Goal: Check status

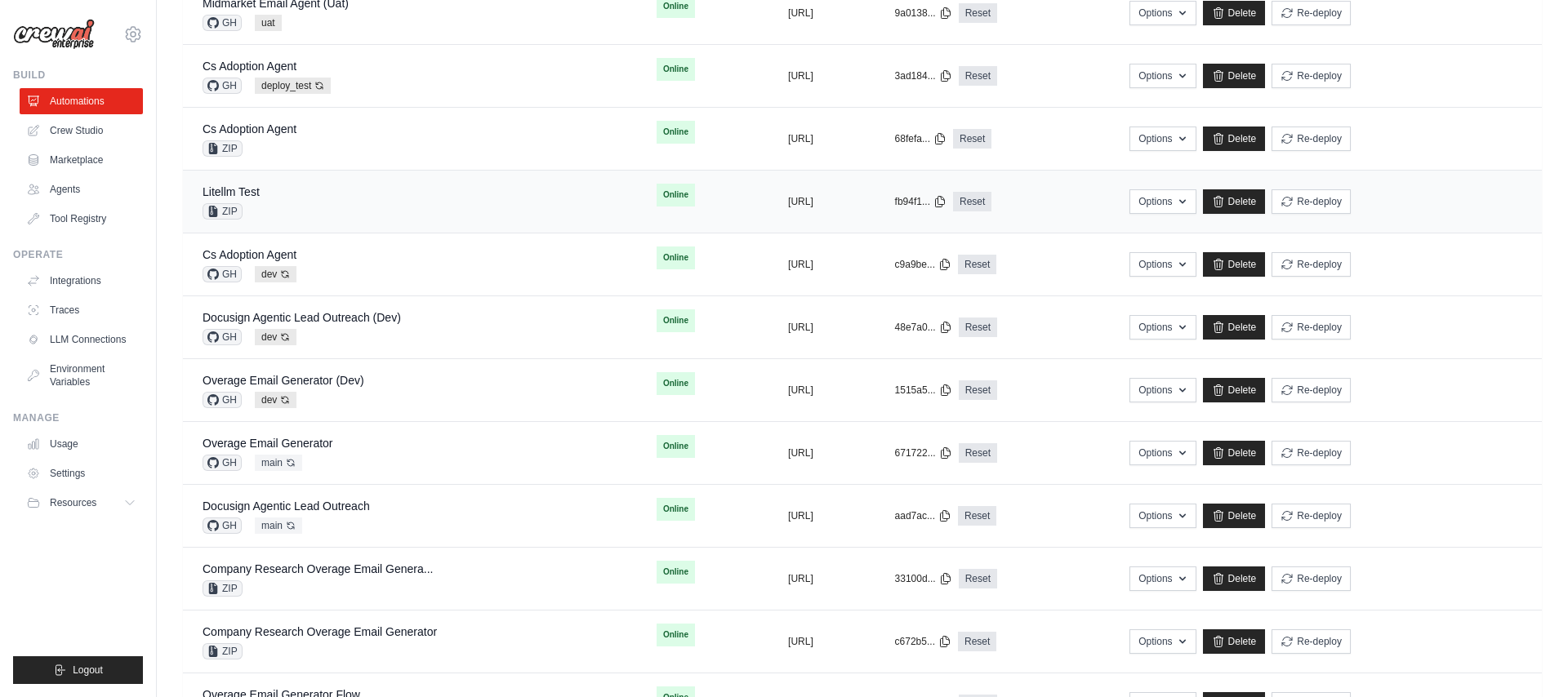
scroll to position [468, 0]
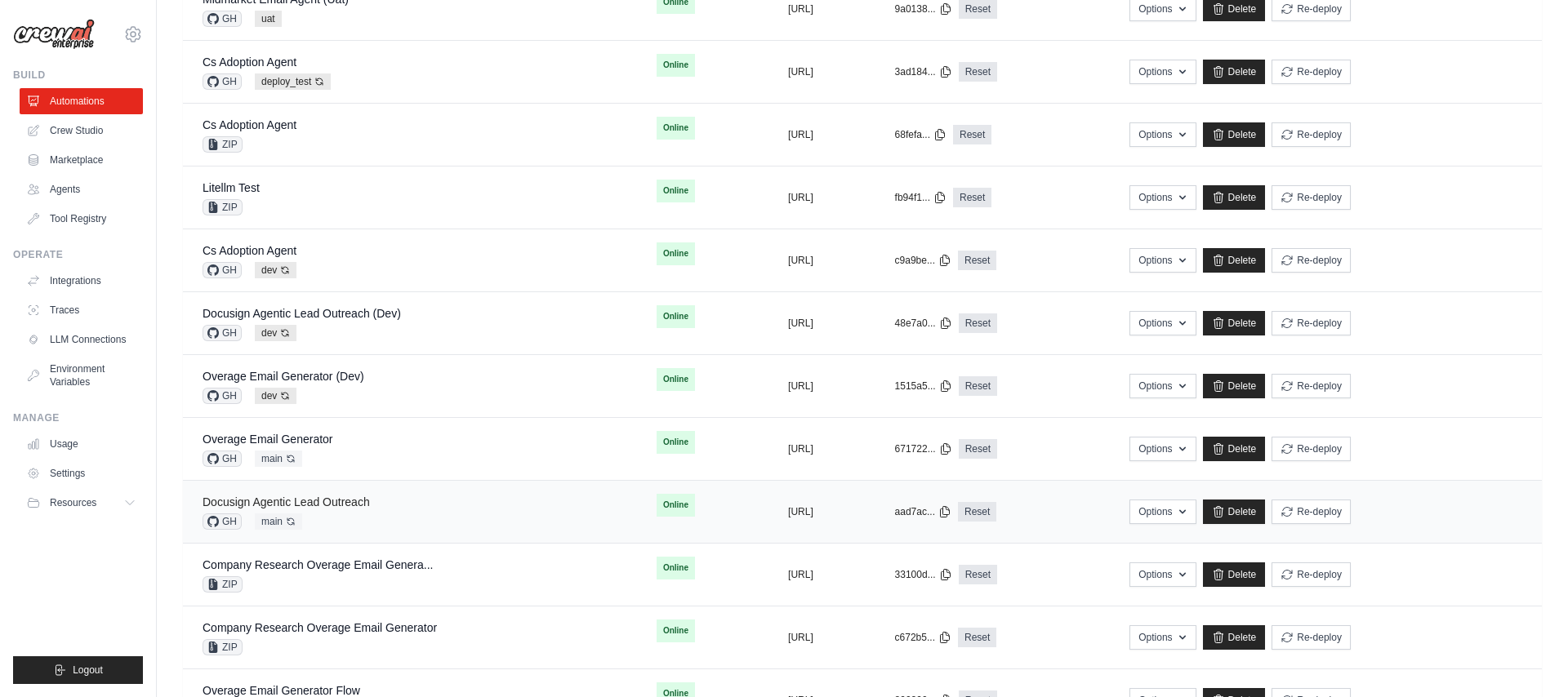
click at [360, 505] on link "Docusign Agentic Lead Outreach" at bounding box center [286, 502] width 168 height 13
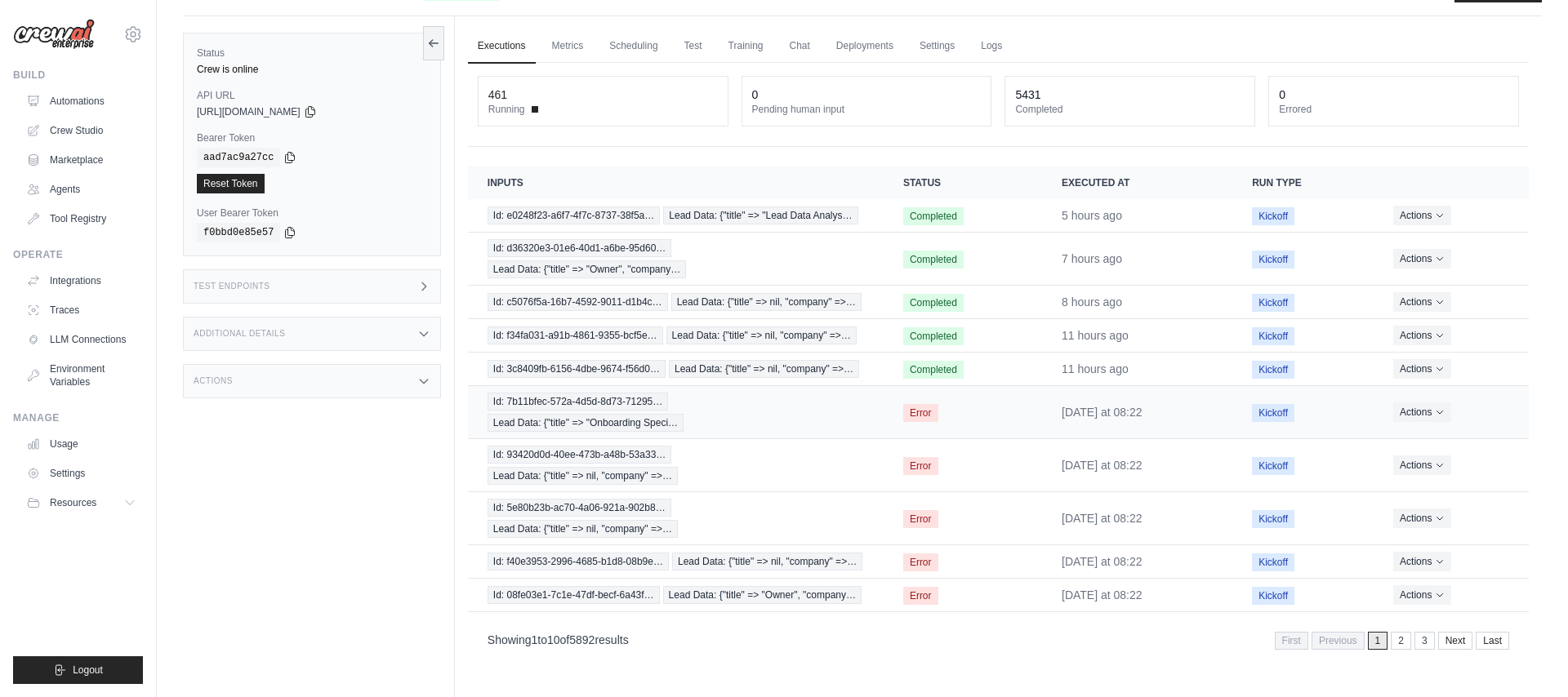
scroll to position [88, 0]
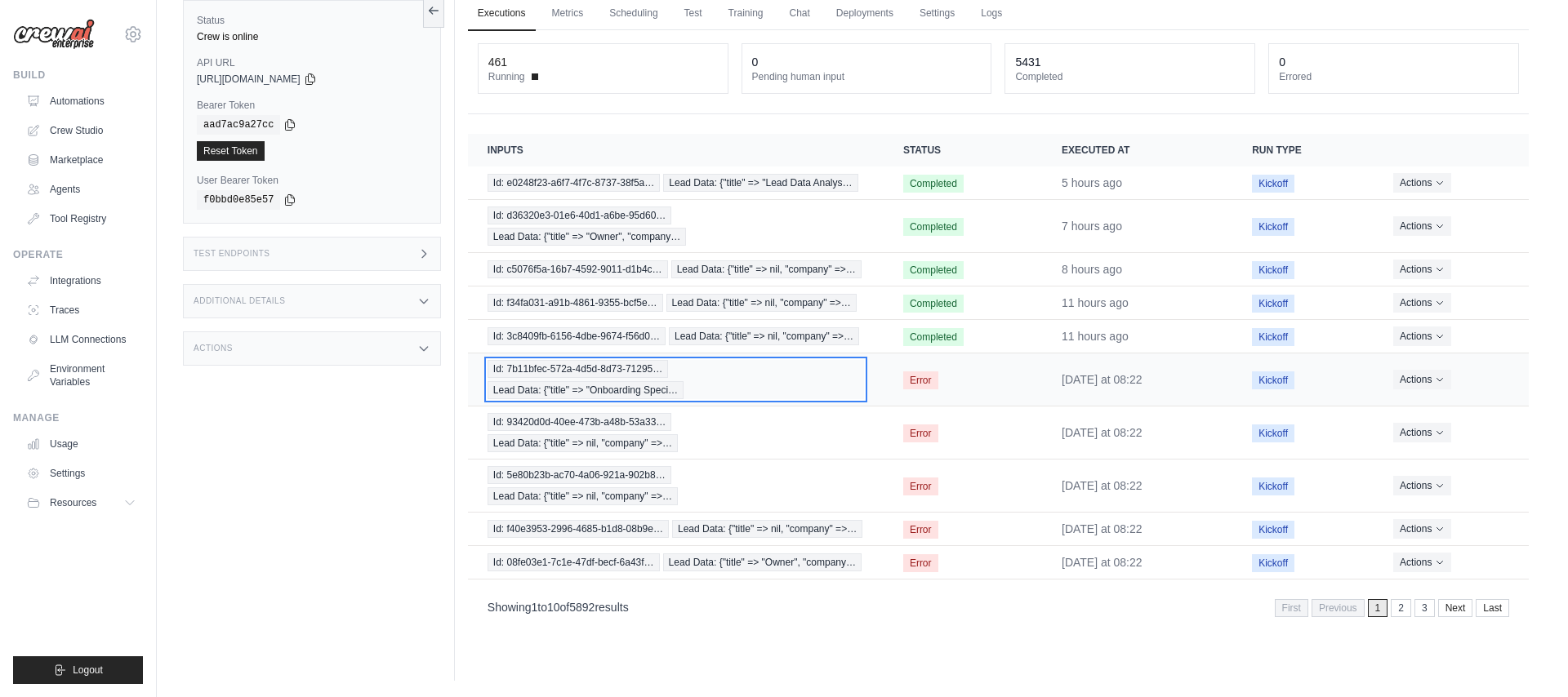
click at [602, 382] on span "Lead Data: {"title" => "Onboarding Speci…" at bounding box center [585, 390] width 196 height 18
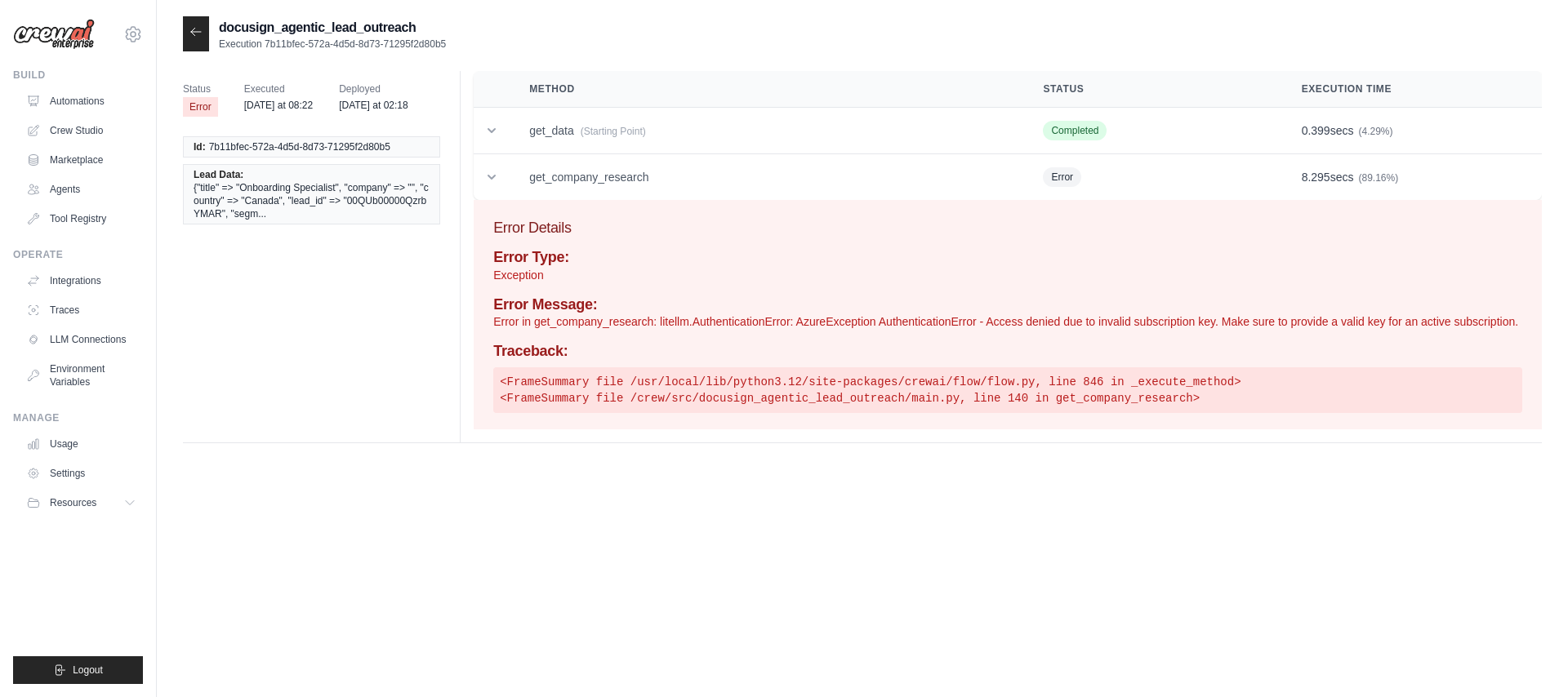
click at [196, 38] on icon at bounding box center [196, 32] width 13 height 13
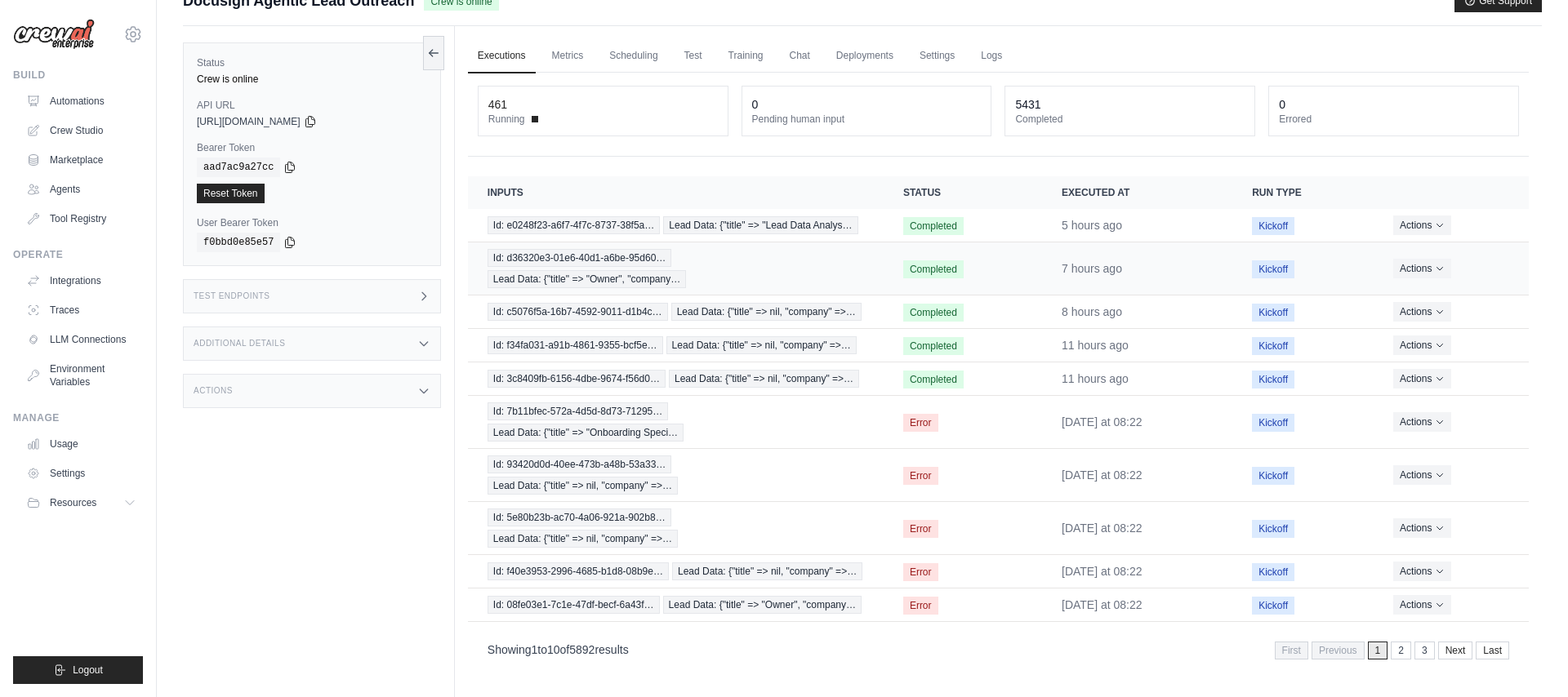
scroll to position [88, 0]
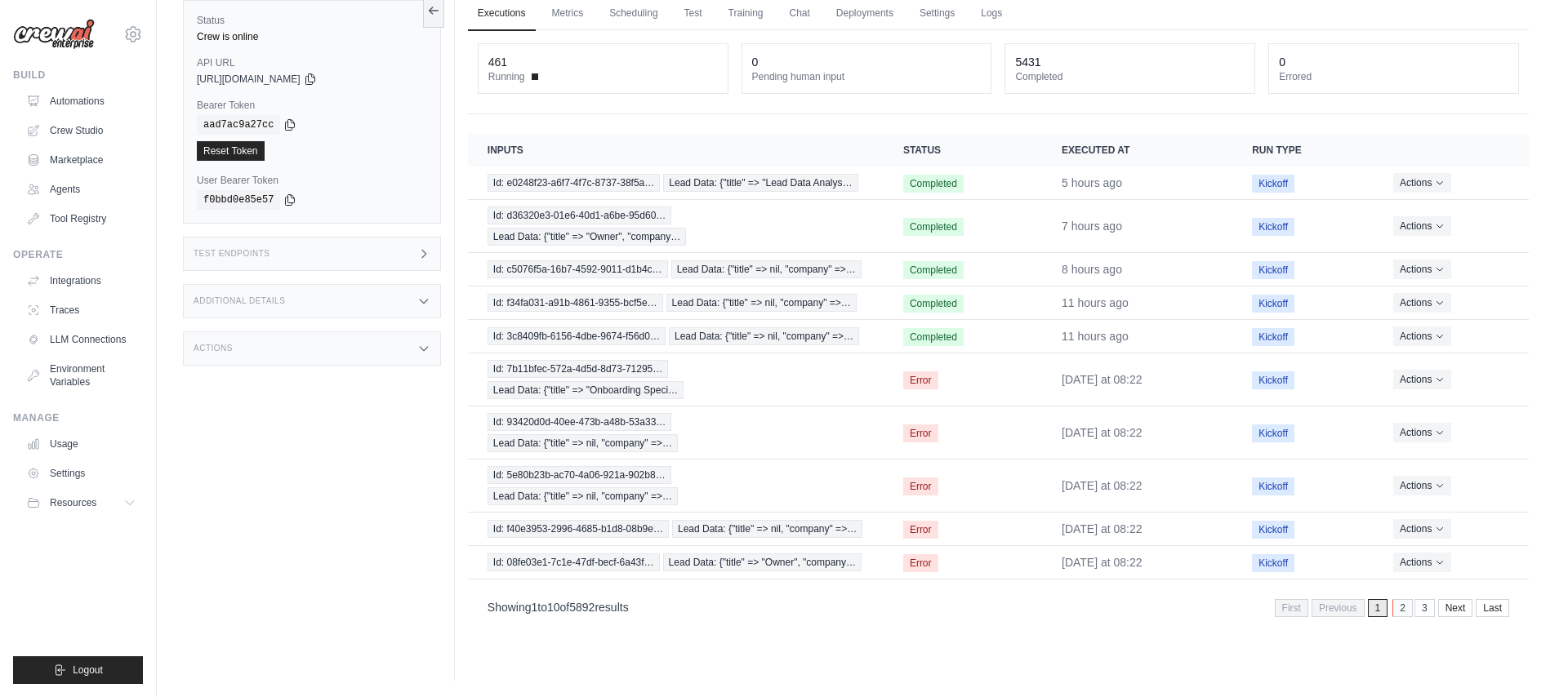
click at [1402, 617] on link "2" at bounding box center [1402, 608] width 20 height 18
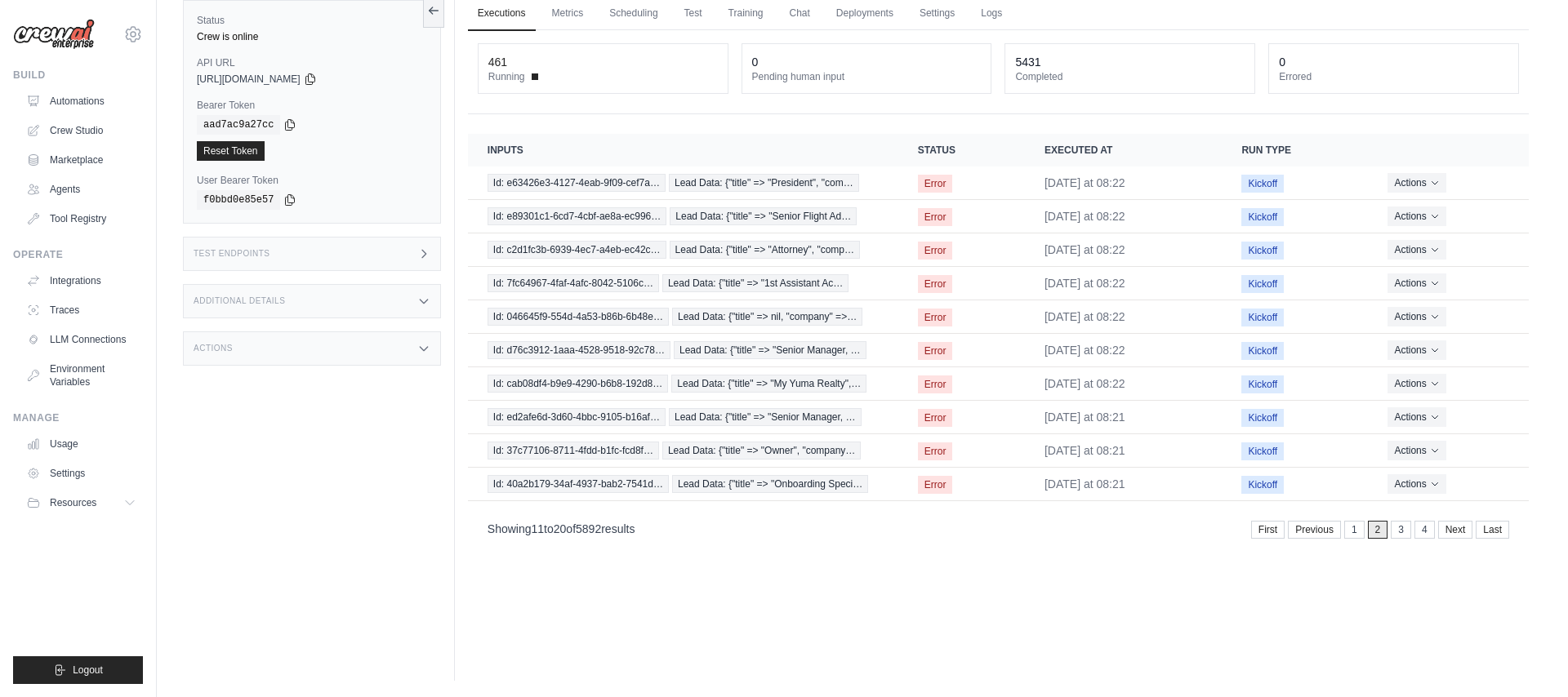
scroll to position [69, 0]
click at [1353, 529] on link "1" at bounding box center [1355, 529] width 20 height 18
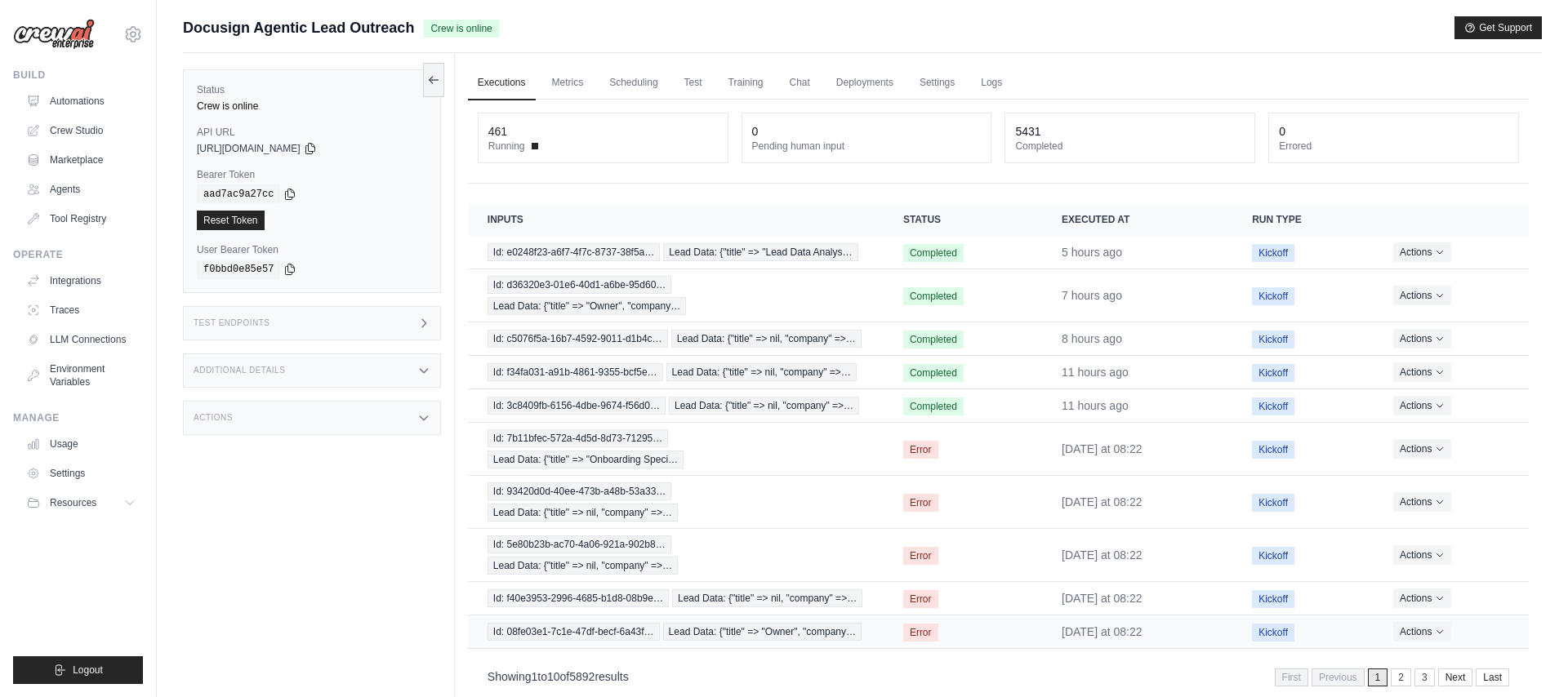
scroll to position [5, 0]
